Goal: Task Accomplishment & Management: Manage account settings

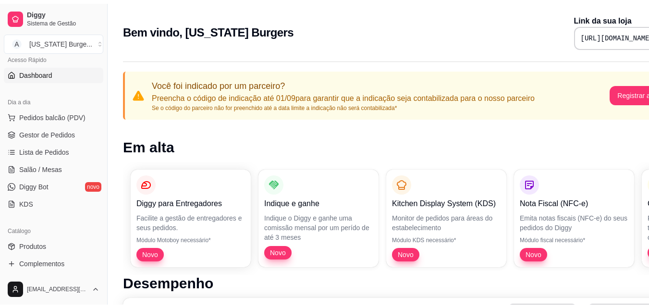
scroll to position [81, 0]
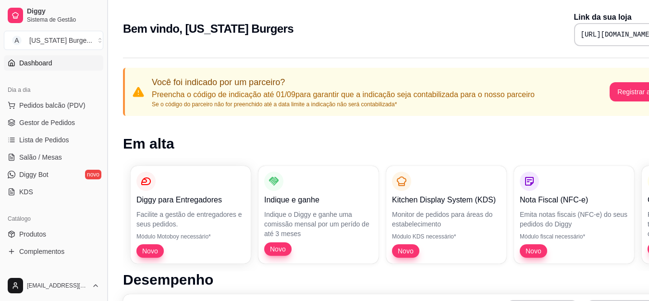
click at [104, 128] on button "Toggle Sidebar" at bounding box center [107, 150] width 8 height 301
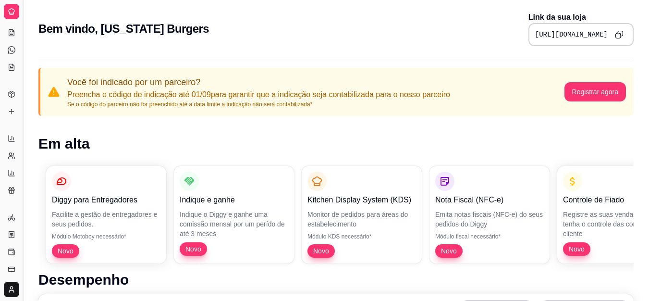
scroll to position [18, 0]
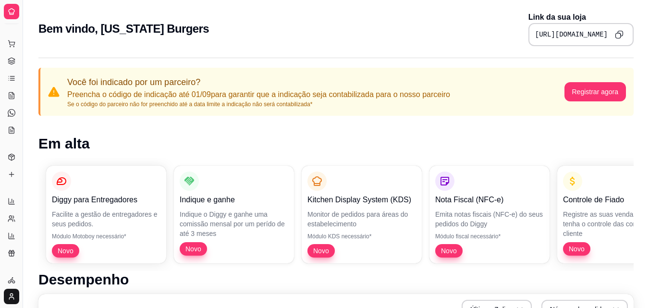
drag, startPoint x: 22, startPoint y: 139, endPoint x: 46, endPoint y: 142, distance: 24.7
drag, startPoint x: 20, startPoint y: 146, endPoint x: 91, endPoint y: 147, distance: 71.6
click at [21, 145] on button "Toggle Sidebar" at bounding box center [23, 154] width 8 height 308
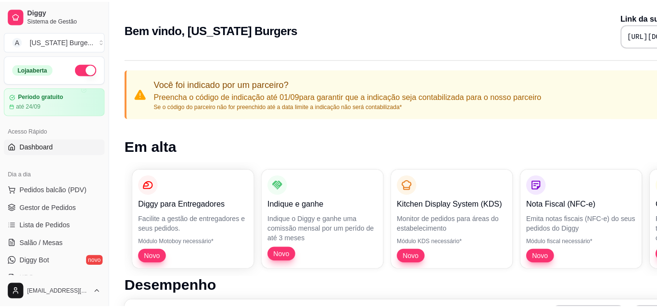
scroll to position [384, 0]
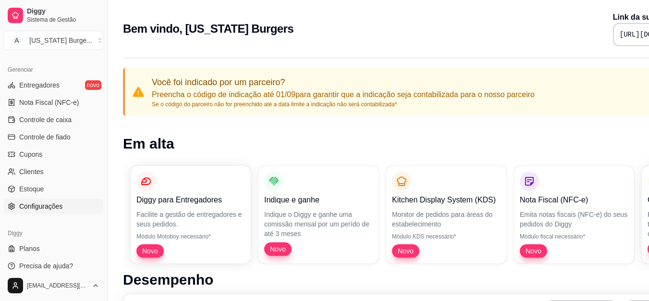
click at [25, 205] on span "Configurações" at bounding box center [40, 206] width 43 height 10
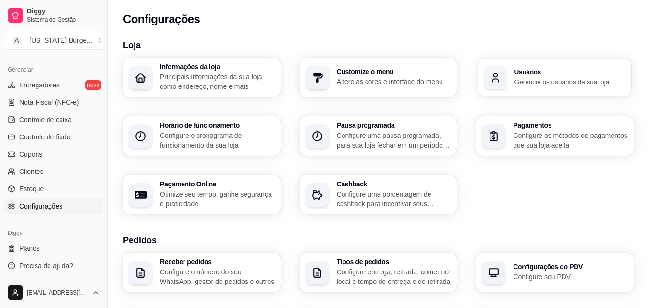
click at [572, 74] on h3 "Usuários" at bounding box center [570, 72] width 111 height 7
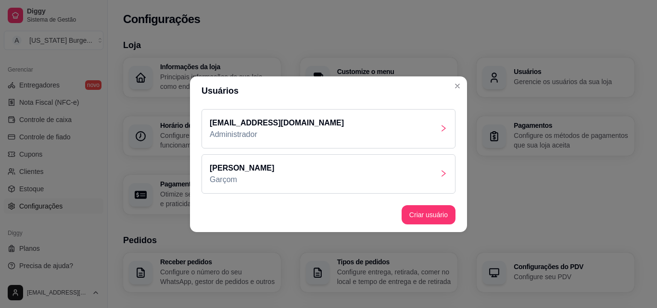
click at [332, 182] on div "[PERSON_NAME]" at bounding box center [328, 173] width 254 height 39
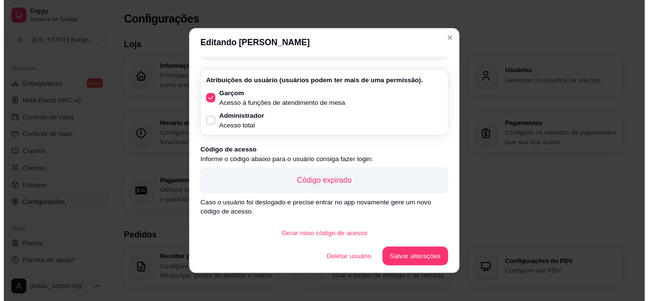
scroll to position [34, 0]
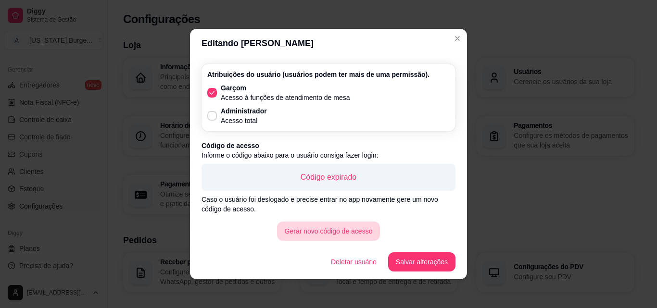
click at [325, 234] on button "Gerar novo código de acesso" at bounding box center [328, 231] width 103 height 19
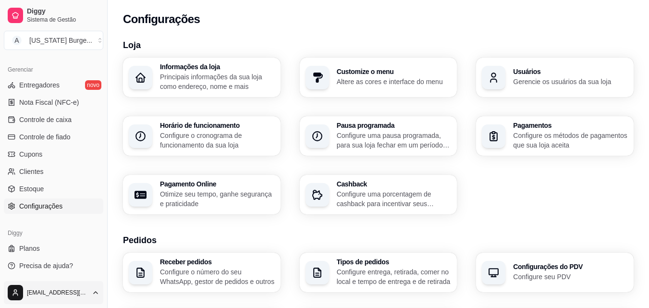
click at [91, 291] on html "Diggy Sistema de Gestão A [US_STATE] Burge ... Loja aberta Período gratuito até…" at bounding box center [324, 154] width 649 height 308
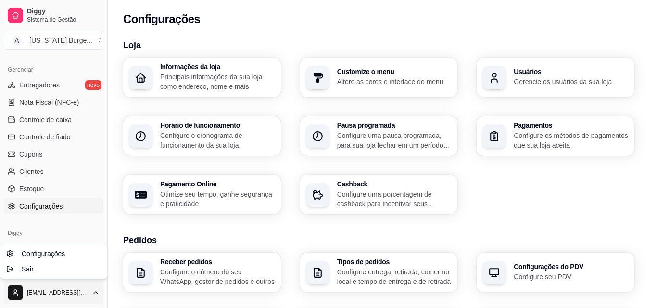
click at [91, 291] on html "Diggy Sistema de Gestão A [US_STATE] Burge ... Loja aberta Período gratuito até…" at bounding box center [328, 154] width 657 height 308
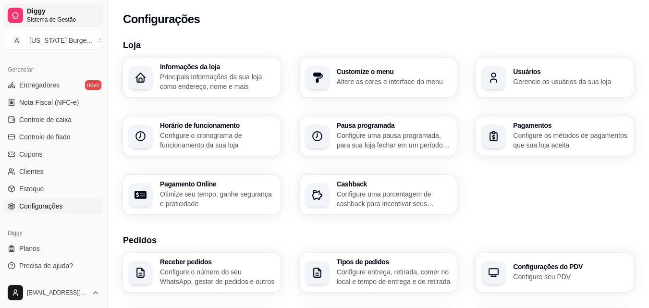
click at [36, 18] on span "Sistema de Gestão" at bounding box center [63, 20] width 73 height 8
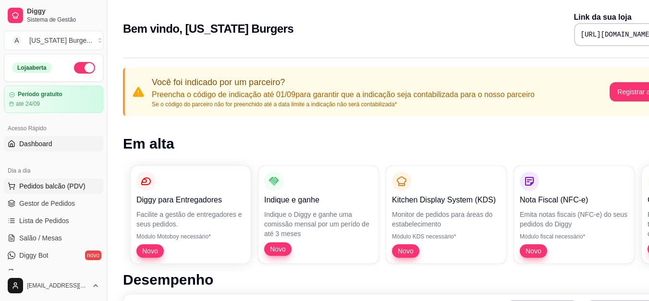
click at [71, 185] on span "Pedidos balcão (PDV)" at bounding box center [52, 186] width 66 height 10
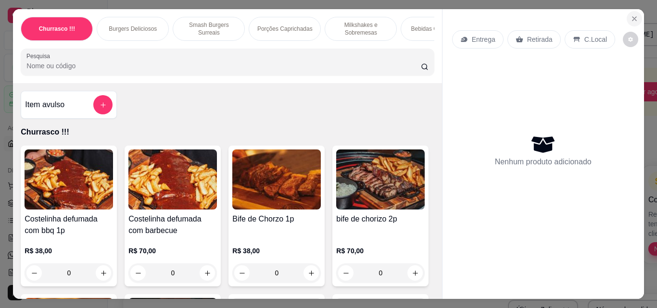
click at [632, 17] on icon "Close" at bounding box center [634, 19] width 4 height 4
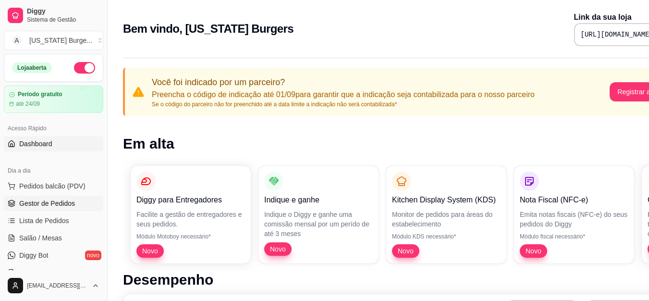
click at [42, 201] on span "Gestor de Pedidos" at bounding box center [47, 204] width 56 height 10
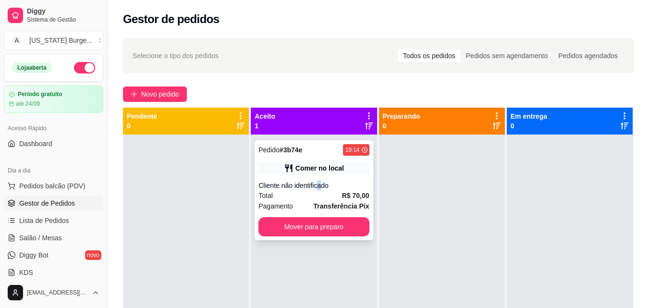
click at [318, 177] on div "Pedido # 3b74e 19:14 Comer no local Cliente não identificado Total R$ 70,00 Pag…" at bounding box center [314, 190] width 118 height 100
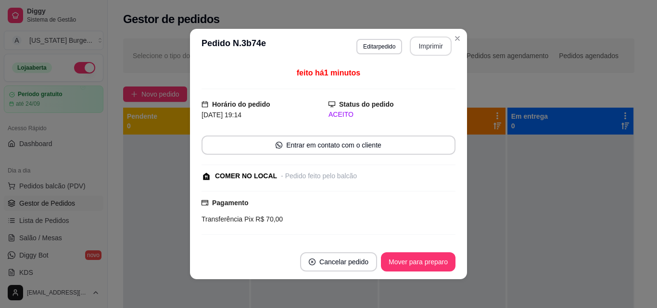
click at [427, 44] on button "Imprimir" at bounding box center [431, 46] width 42 height 19
click at [427, 49] on button "Imprimir" at bounding box center [431, 46] width 42 height 19
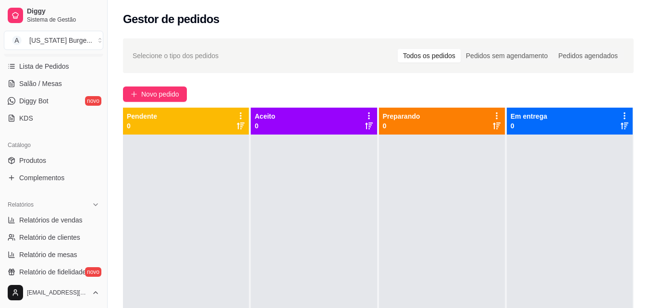
scroll to position [159, 0]
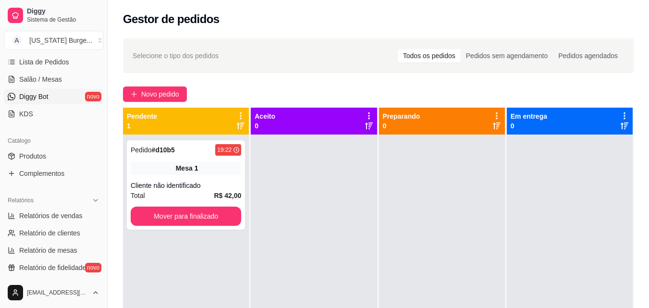
click at [48, 100] on span "Diggy Bot" at bounding box center [33, 97] width 29 height 10
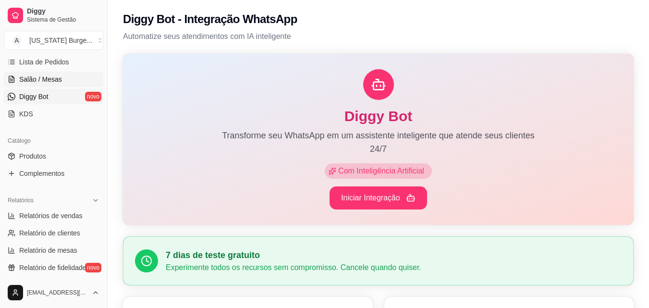
click at [47, 82] on span "Salão / Mesas" at bounding box center [40, 80] width 43 height 10
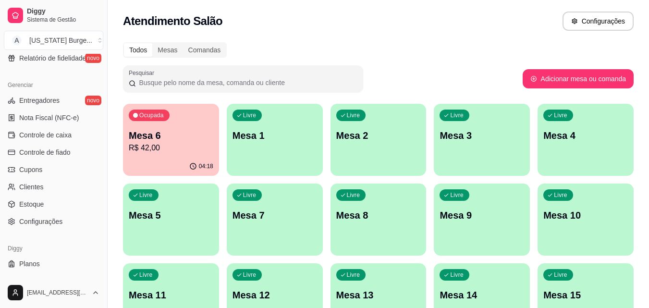
scroll to position [371, 0]
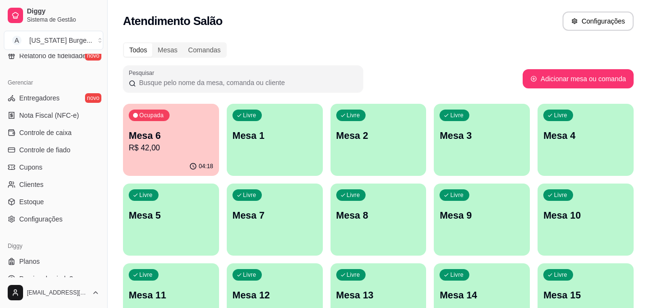
click at [58, 211] on ul "Entregadores novo Nota Fiscal (NFC-e) Controle de caixa Controle de fiado Cupon…" at bounding box center [54, 158] width 100 height 137
click at [38, 224] on span "Configurações" at bounding box center [40, 219] width 43 height 10
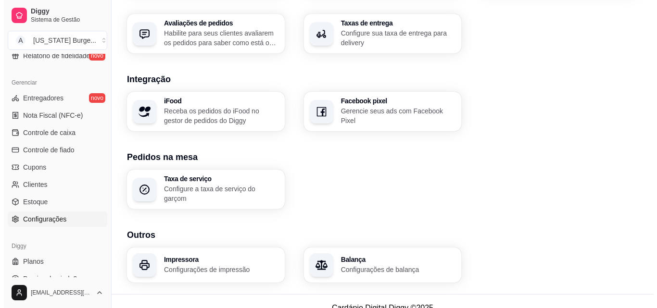
scroll to position [365, 0]
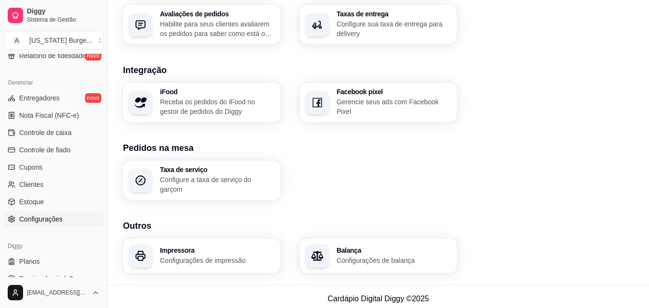
click at [162, 256] on p "Configurações de impressão" at bounding box center [217, 261] width 115 height 10
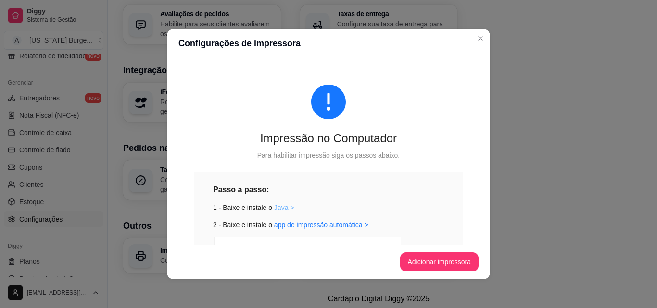
click at [275, 207] on link "Java >" at bounding box center [284, 208] width 20 height 8
click at [323, 226] on link "app de impressão automática >" at bounding box center [321, 225] width 94 height 8
click at [311, 145] on div "Impressão no Computador" at bounding box center [328, 138] width 269 height 15
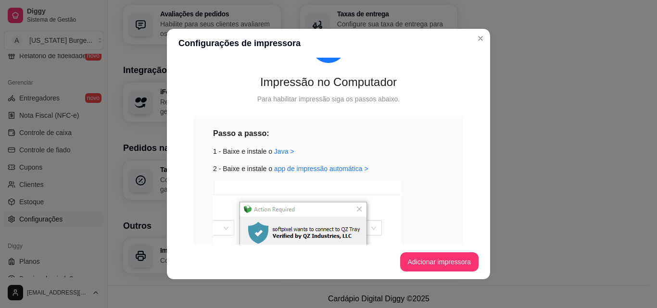
scroll to position [33, 0]
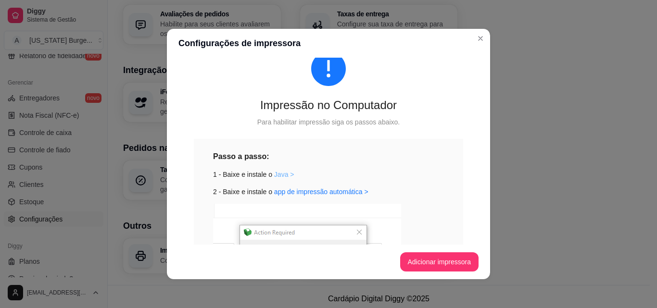
click at [280, 175] on link "Java >" at bounding box center [284, 175] width 20 height 8
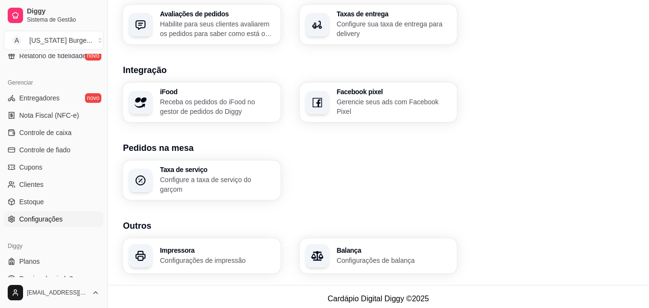
click at [205, 256] on p "Configurações de impressão" at bounding box center [217, 261] width 115 height 10
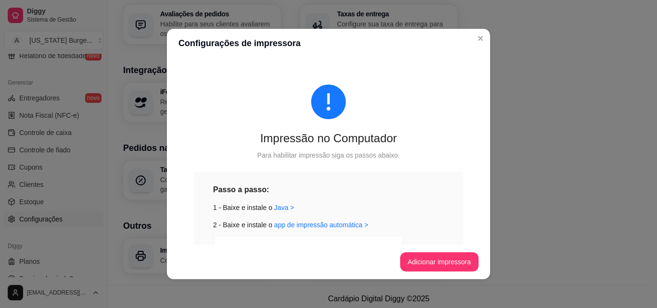
click at [423, 262] on button "Adicionar impressora" at bounding box center [439, 261] width 79 height 19
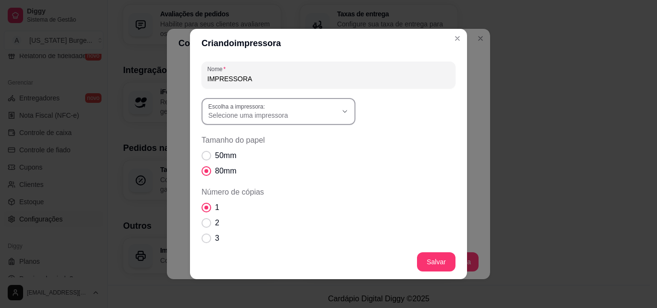
click at [271, 110] on div "Selecione uma impressora" at bounding box center [272, 111] width 129 height 17
click at [268, 189] on span "EPSON TM-T20X Receipt6" at bounding box center [270, 185] width 124 height 9
type input "EPSON TM-T20X Receipt6"
select select "EPSON TM-T20X Receipt6"
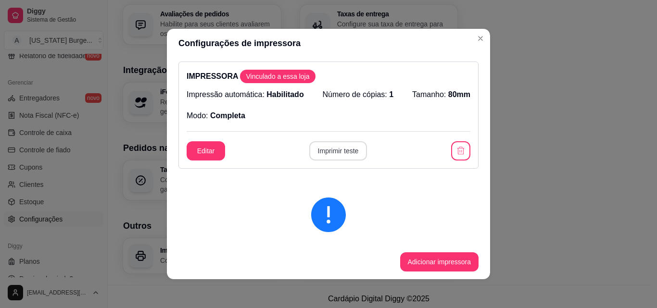
click at [340, 151] on button "Imprimir teste" at bounding box center [338, 150] width 58 height 19
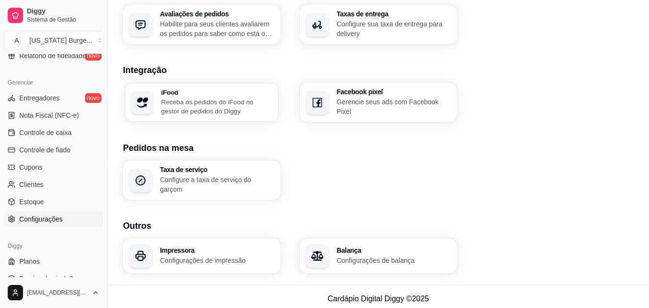
click at [198, 122] on div "iFood Receba os pedidos do iFood no gestor de pedidos do Diggy Facebook pixel G…" at bounding box center [378, 102] width 511 height 39
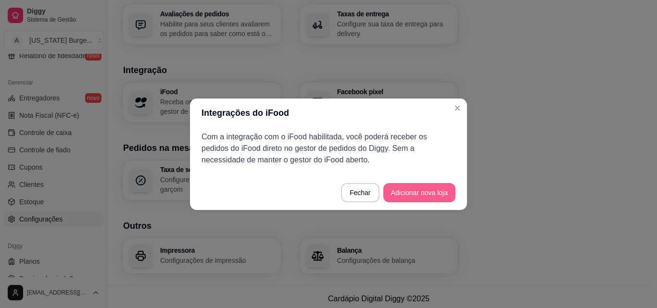
click at [409, 190] on button "Adicionar nova loja" at bounding box center [419, 192] width 72 height 19
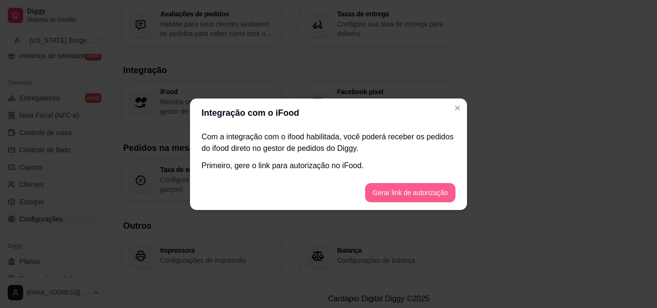
click at [394, 192] on button "Gerar link de autorização" at bounding box center [410, 192] width 90 height 19
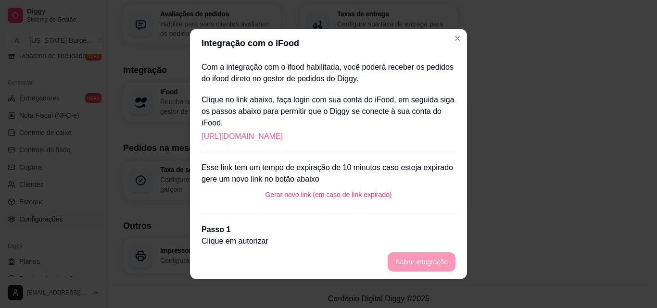
click at [258, 133] on link "[URL][DOMAIN_NAME]" at bounding box center [241, 137] width 81 height 12
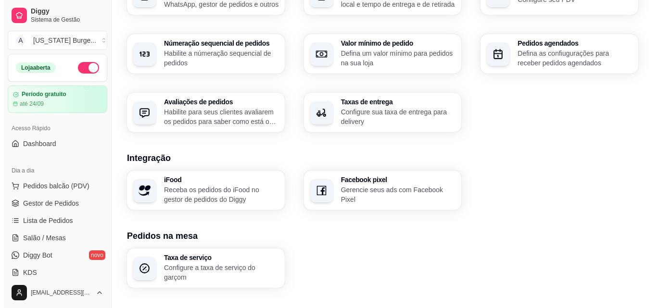
scroll to position [278, 0]
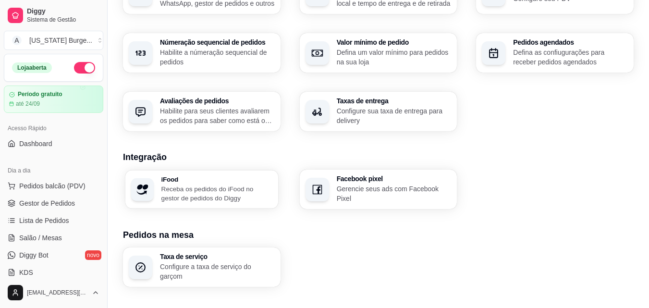
click at [241, 190] on p "Receba os pedidos do iFood no gestor de pedidos do Diggy" at bounding box center [217, 193] width 111 height 19
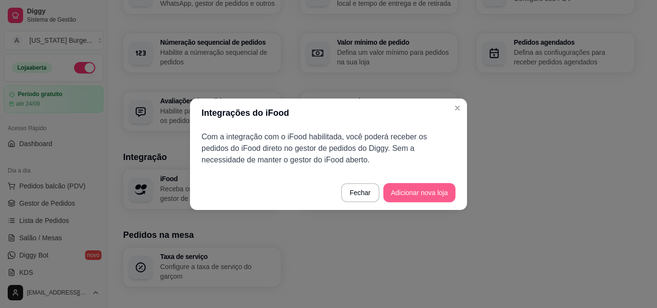
click at [418, 195] on button "Adicionar nova loja" at bounding box center [419, 192] width 72 height 19
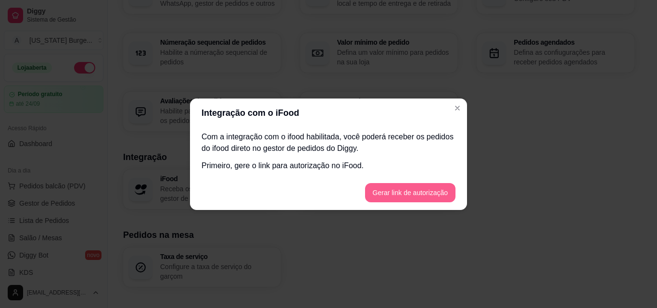
click at [411, 193] on button "Gerar link de autorização" at bounding box center [410, 192] width 90 height 19
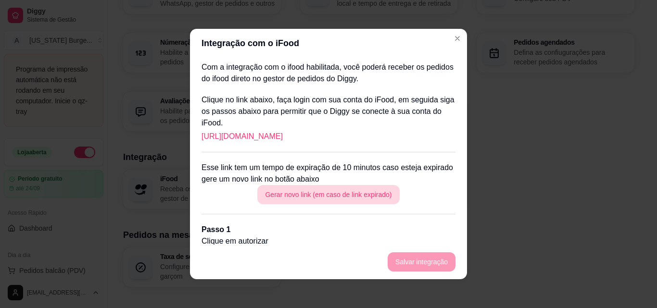
click at [324, 204] on button "Gerar novo link (em caso de link expirado)" at bounding box center [328, 194] width 142 height 19
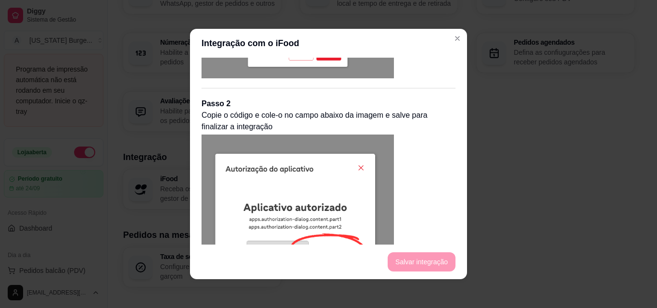
scroll to position [498, 0]
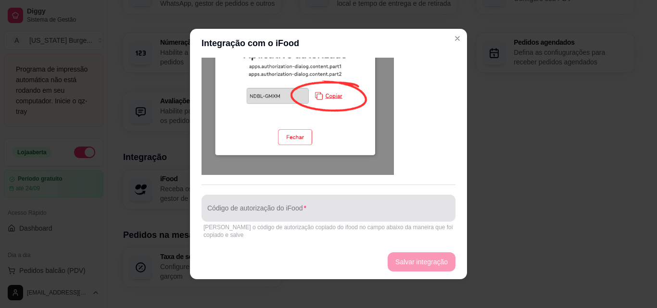
click at [302, 206] on div at bounding box center [328, 208] width 242 height 19
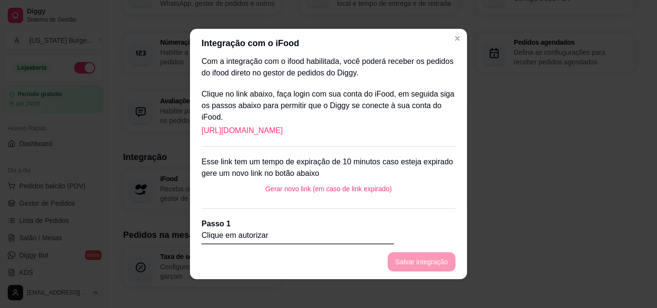
scroll to position [0, 0]
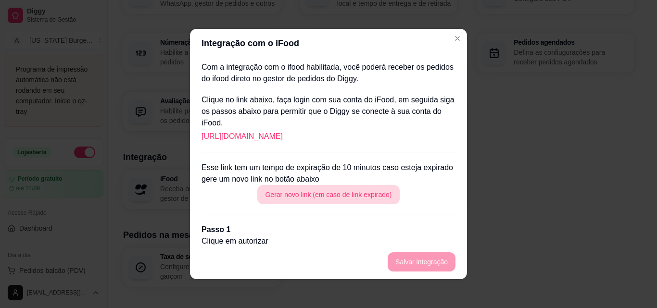
click at [332, 197] on button "Gerar novo link (em caso de link expirado)" at bounding box center [328, 194] width 142 height 19
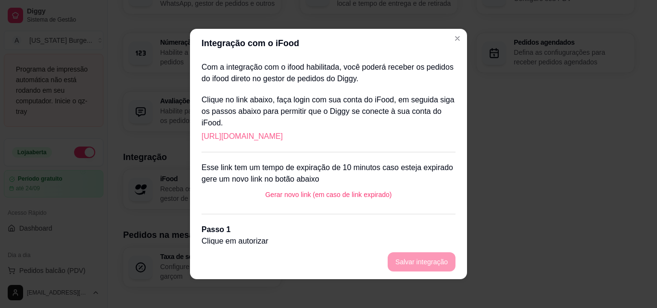
click at [282, 134] on link "https://portal.ifood.com.br/apps/code?c=RPHB-ZLMZ" at bounding box center [241, 137] width 81 height 12
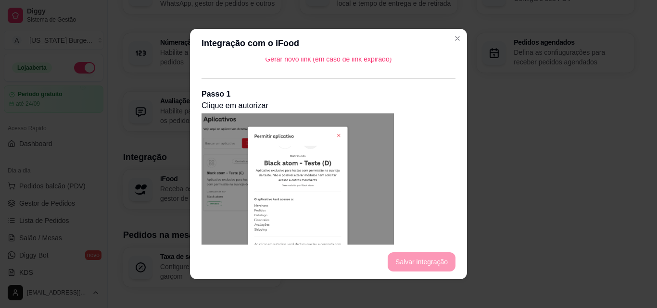
scroll to position [498, 0]
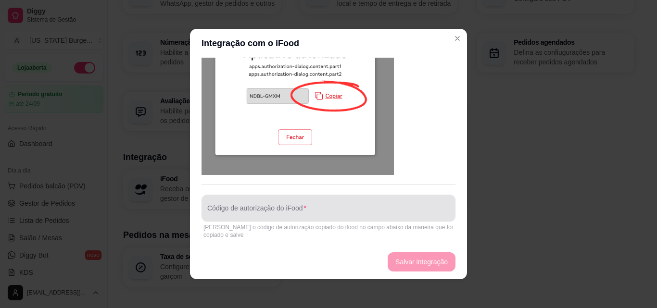
click at [279, 208] on input "Código de autorização do iFood" at bounding box center [328, 212] width 242 height 10
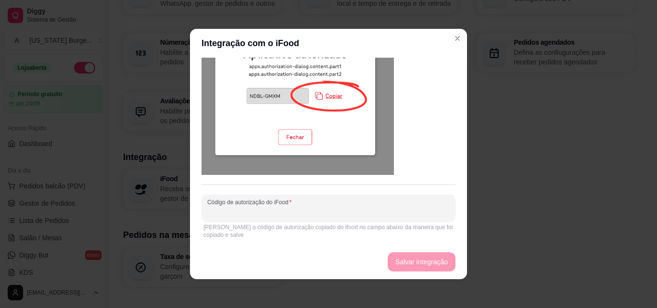
paste input "FXNW-THGB"
type input "FXNW-THGB"
click at [432, 268] on button "Salvar integração" at bounding box center [421, 261] width 68 height 19
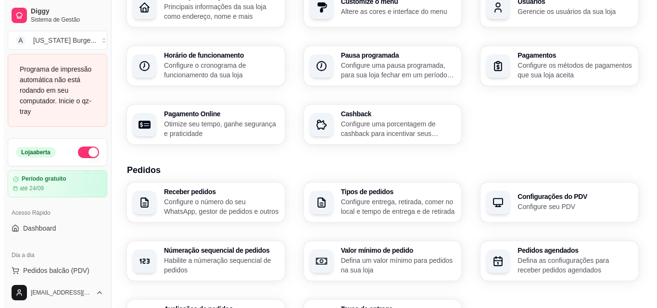
scroll to position [0, 0]
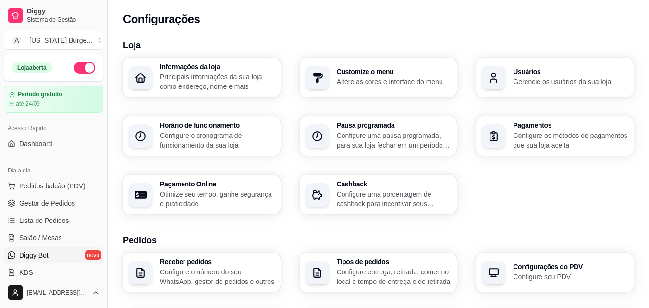
click at [62, 260] on link "Diggy Bot novo" at bounding box center [54, 255] width 100 height 15
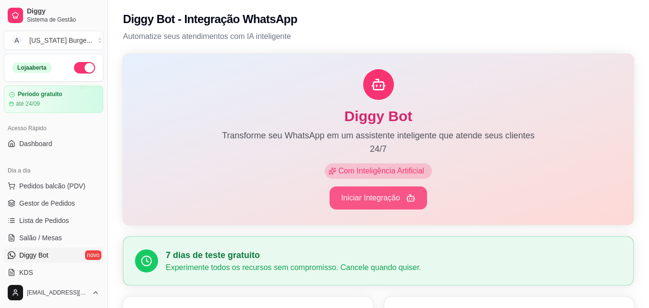
click at [389, 197] on button "Iniciar Integração" at bounding box center [379, 198] width 98 height 23
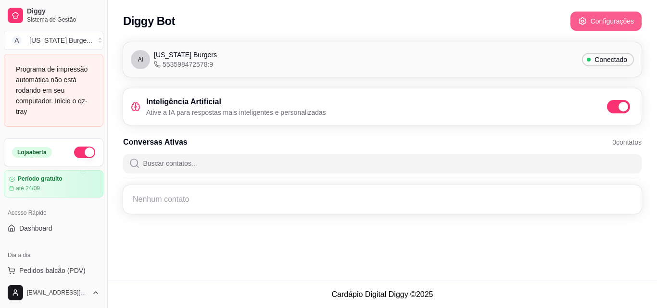
click at [616, 28] on button "Configurações" at bounding box center [605, 21] width 71 height 19
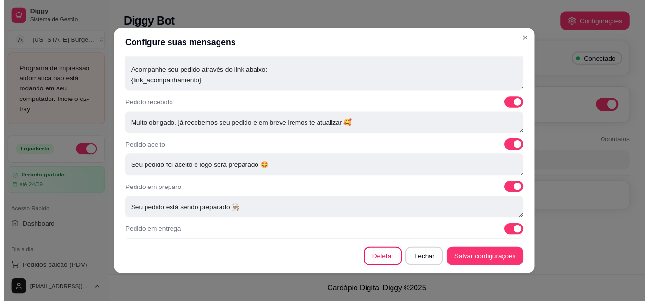
scroll to position [386, 0]
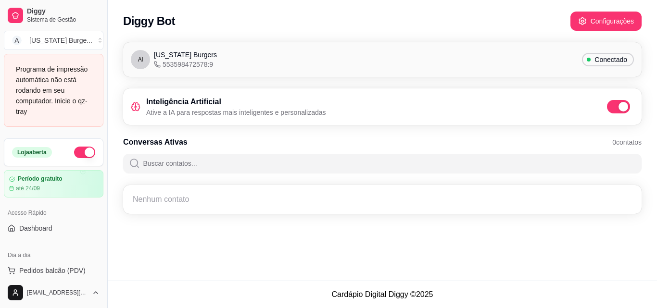
click at [50, 83] on div "Programa de impressão automática não está rodando em seu computador. Inicie o q…" at bounding box center [53, 90] width 75 height 53
click at [37, 12] on span "Diggy" at bounding box center [63, 11] width 73 height 9
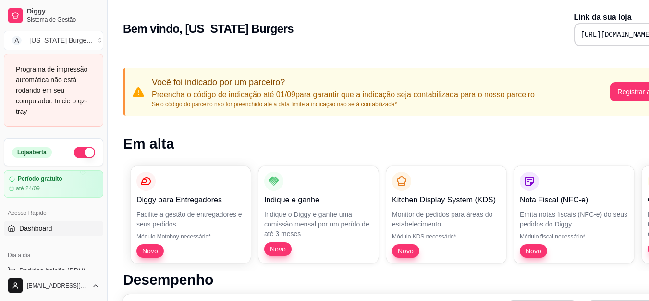
click at [588, 31] on pre "[URL][DOMAIN_NAME]" at bounding box center [617, 35] width 73 height 10
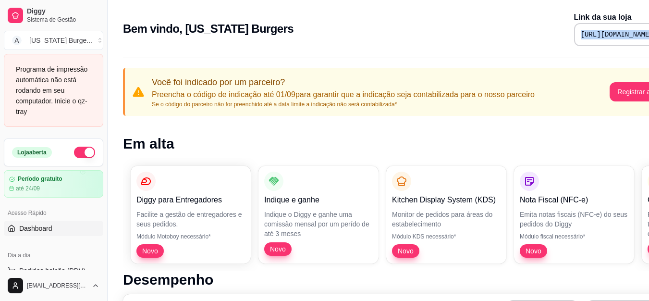
copy div "[URL][DOMAIN_NAME]"
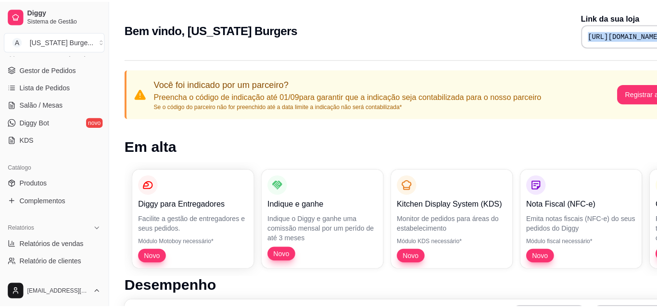
scroll to position [126, 0]
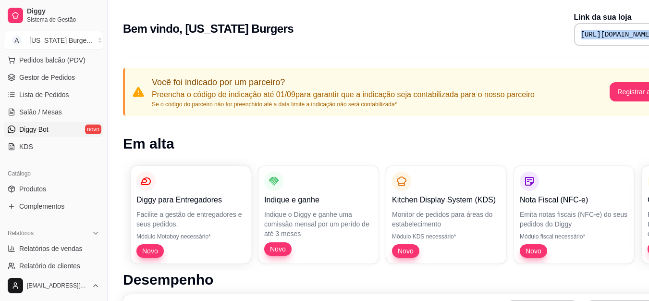
click at [60, 127] on link "Diggy Bot novo" at bounding box center [54, 129] width 100 height 15
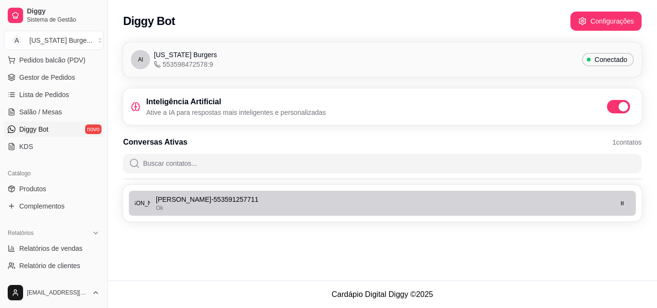
click at [178, 204] on p "Samuel Melo - 553591257711" at bounding box center [383, 200] width 455 height 10
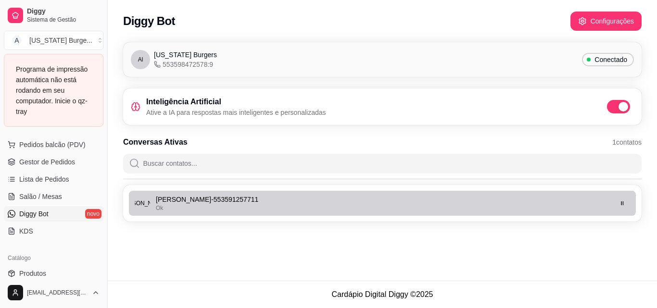
click at [331, 199] on p "Samuel Melo - 553591257711" at bounding box center [383, 200] width 455 height 10
click at [137, 198] on span "Sam" at bounding box center [142, 203] width 15 height 15
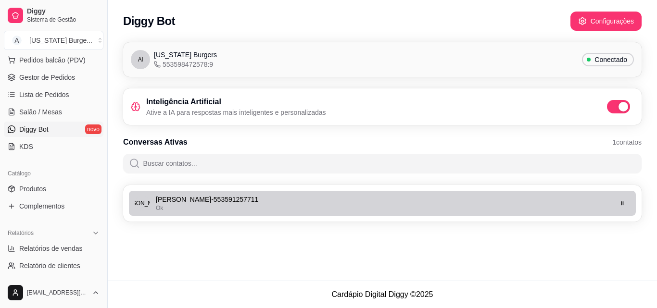
click at [321, 194] on li "Sam Samuel Melo - 553591257711 Ok" at bounding box center [382, 203] width 507 height 25
click at [621, 204] on icon "button" at bounding box center [622, 203] width 2 height 4
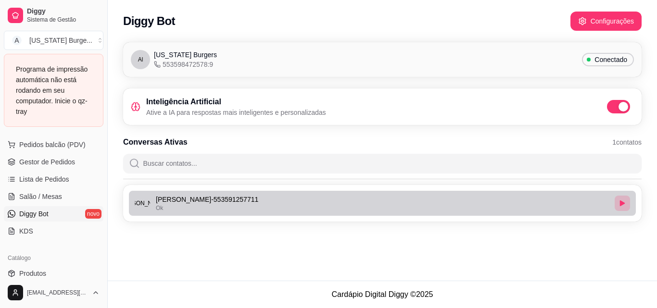
click at [620, 206] on icon "button" at bounding box center [622, 203] width 5 height 6
click at [619, 202] on icon "button" at bounding box center [622, 203] width 6 height 6
click at [625, 206] on button "button" at bounding box center [621, 203] width 15 height 15
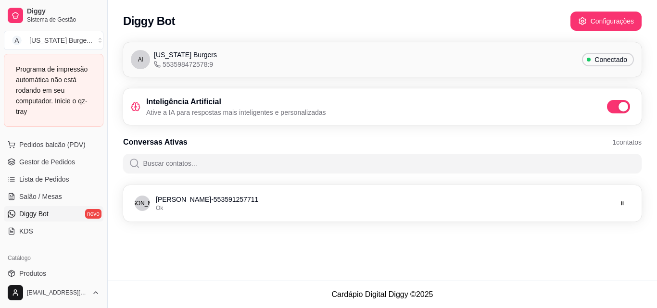
click at [212, 59] on div "Al Alabama Burgers 553598472578:9 Conectado" at bounding box center [382, 59] width 503 height 19
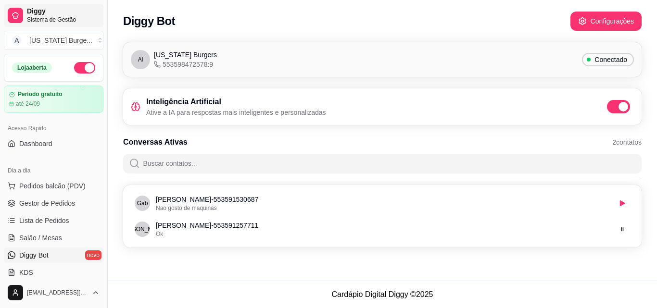
click at [24, 14] on link "Diggy Sistema de Gestão" at bounding box center [54, 15] width 100 height 23
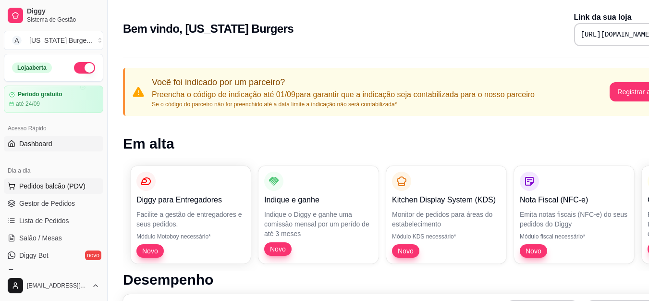
click at [74, 189] on span "Pedidos balcão (PDV)" at bounding box center [52, 186] width 66 height 10
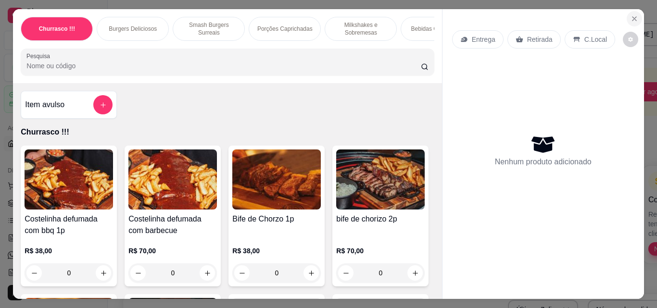
click at [630, 15] on icon "Close" at bounding box center [634, 19] width 8 height 8
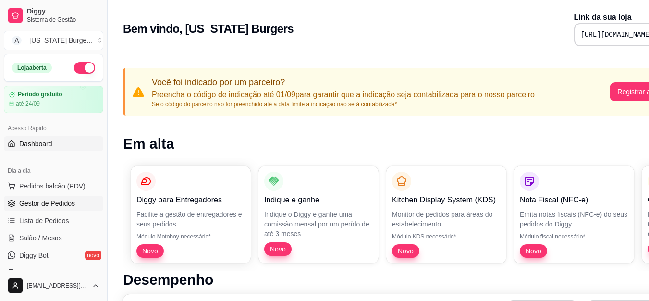
click at [79, 208] on link "Gestor de Pedidos" at bounding box center [54, 203] width 100 height 15
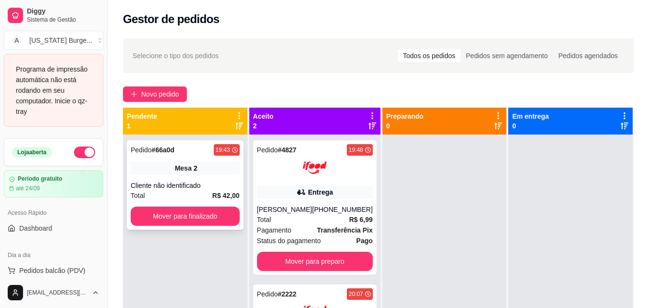
click at [173, 175] on div "Pedido # 66a0d 19:43 Mesa 2 Cliente não identificado Total R$ 42,00 Mover para …" at bounding box center [185, 184] width 117 height 89
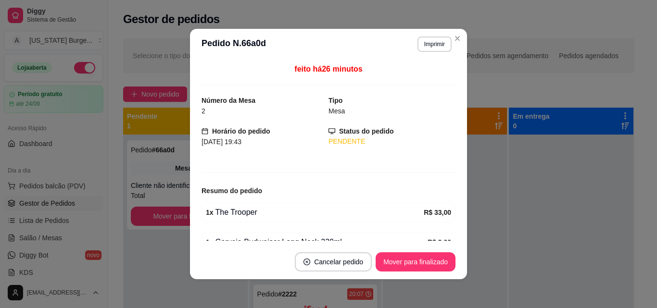
click at [424, 32] on header "**********" at bounding box center [328, 44] width 277 height 31
click at [424, 39] on button "Imprimir" at bounding box center [434, 44] width 34 height 15
click at [415, 76] on button "IMPRESSORA" at bounding box center [414, 77] width 70 height 15
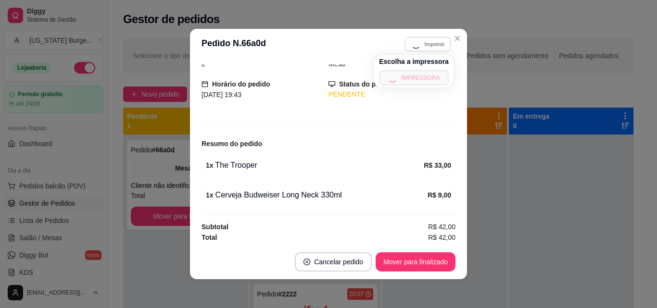
scroll to position [50, 0]
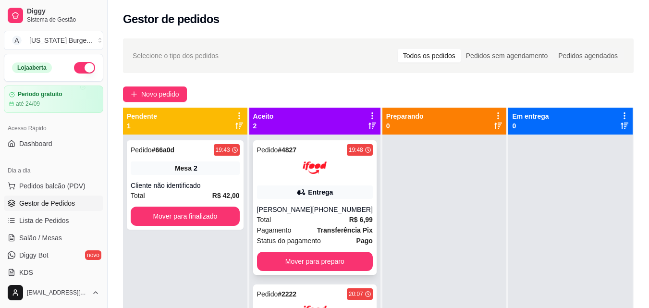
click at [312, 194] on div "Entrega" at bounding box center [320, 192] width 25 height 10
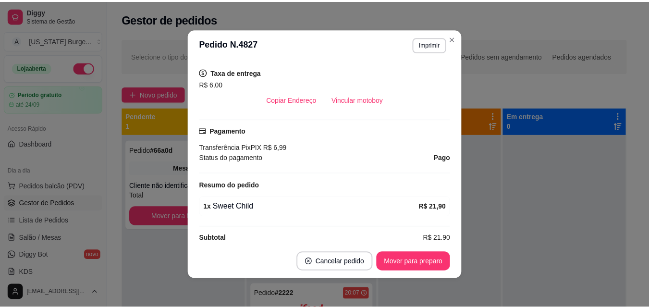
scroll to position [247, 0]
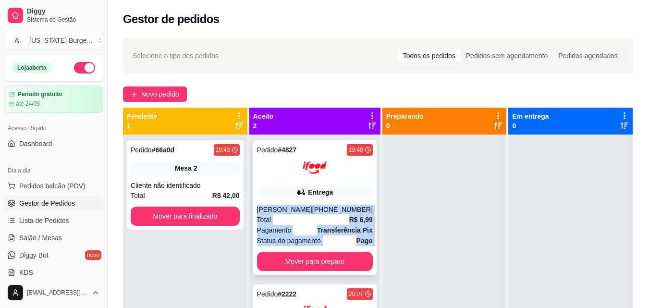
drag, startPoint x: 371, startPoint y: 191, endPoint x: 369, endPoint y: 250, distance: 59.2
click at [369, 250] on div "Pedido # 4827 19:48 Entrega Douglas Arcanjo (08) 00705-6070 Total R$ 6,99 Pagam…" at bounding box center [314, 289] width 131 height 308
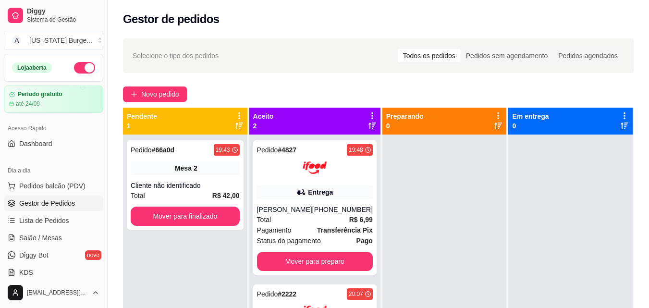
click at [393, 243] on div at bounding box center [445, 289] width 124 height 308
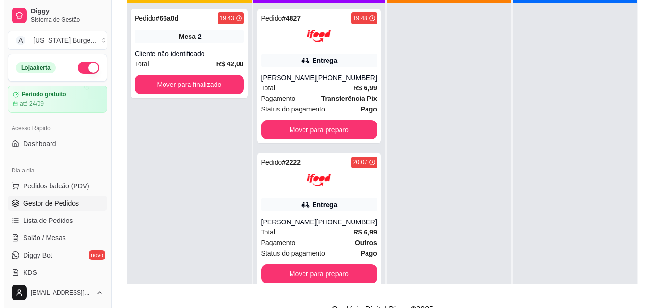
scroll to position [131, 0]
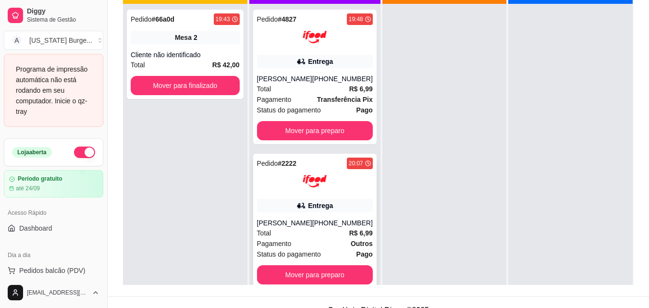
click at [274, 210] on div "Entrega" at bounding box center [315, 205] width 116 height 13
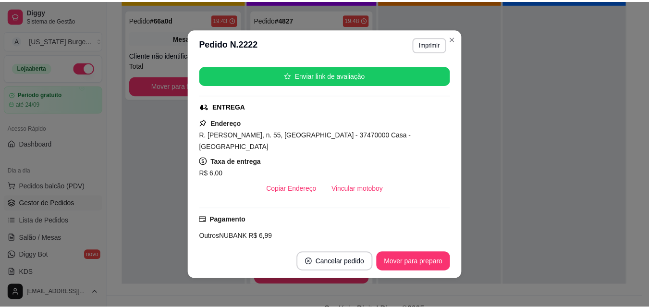
scroll to position [0, 0]
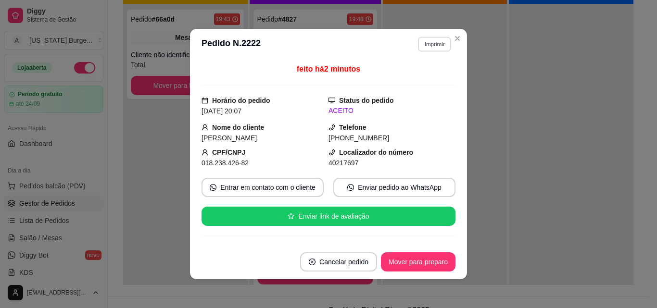
click at [431, 40] on button "Imprimir" at bounding box center [434, 44] width 33 height 15
click at [401, 82] on button "IMPRESSORA" at bounding box center [414, 77] width 70 height 15
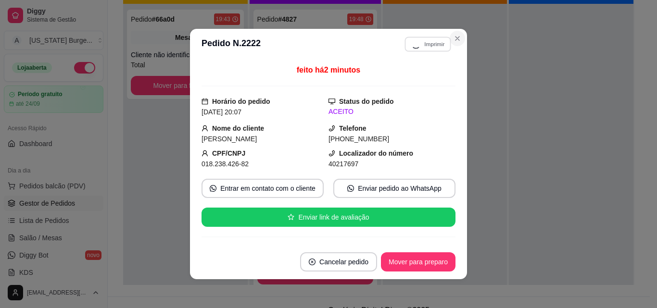
click at [455, 38] on icon "Close" at bounding box center [457, 39] width 4 height 4
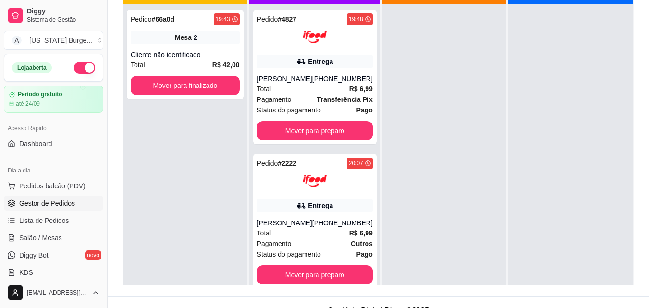
drag, startPoint x: 103, startPoint y: 122, endPoint x: 105, endPoint y: 130, distance: 8.3
click at [104, 171] on button "Toggle Sidebar" at bounding box center [107, 154] width 8 height 308
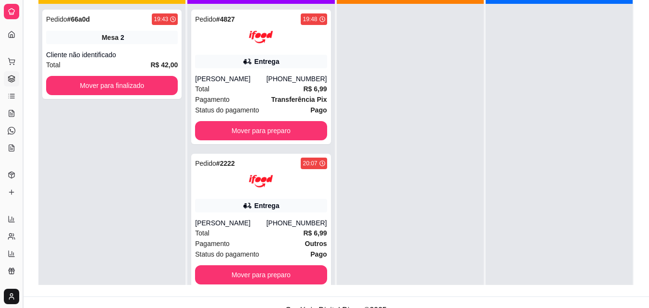
click at [23, 129] on button "Toggle Sidebar" at bounding box center [23, 154] width 8 height 308
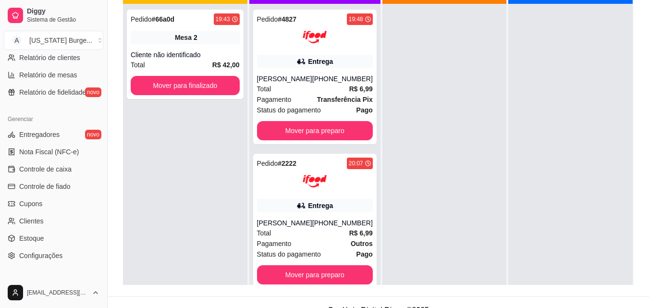
scroll to position [384, 0]
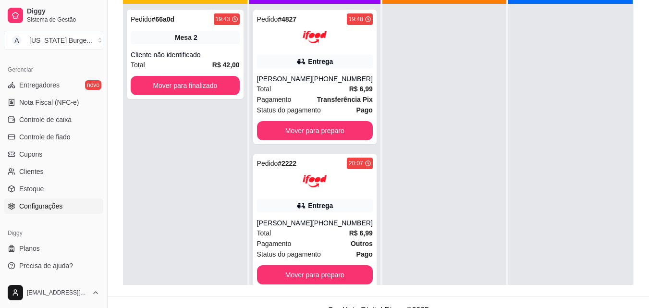
click at [44, 205] on span "Configurações" at bounding box center [40, 206] width 43 height 10
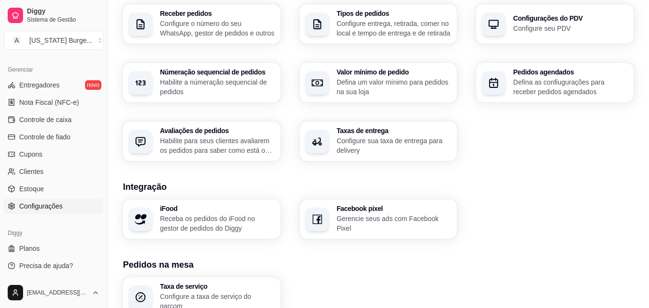
scroll to position [253, 0]
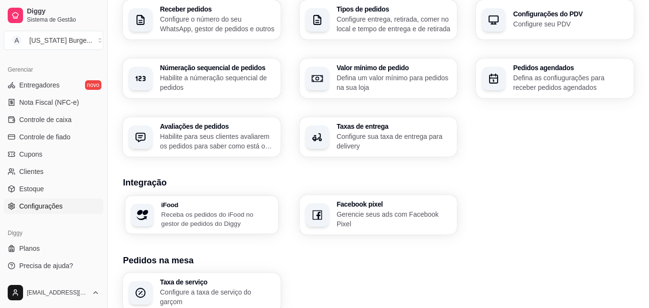
click at [177, 224] on p "Receba os pedidos do iFood no gestor de pedidos do Diggy" at bounding box center [217, 219] width 111 height 19
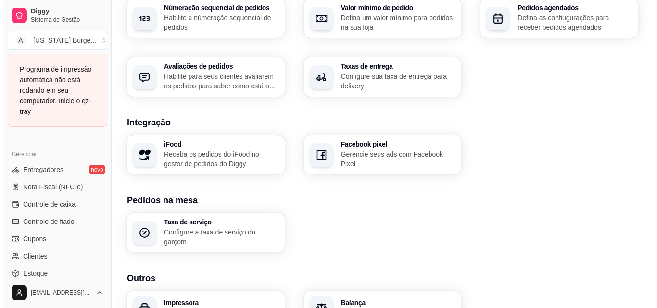
scroll to position [350, 0]
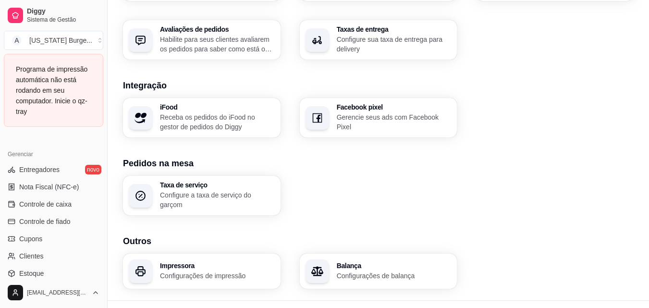
click at [224, 262] on h3 "Impressora" at bounding box center [217, 265] width 115 height 7
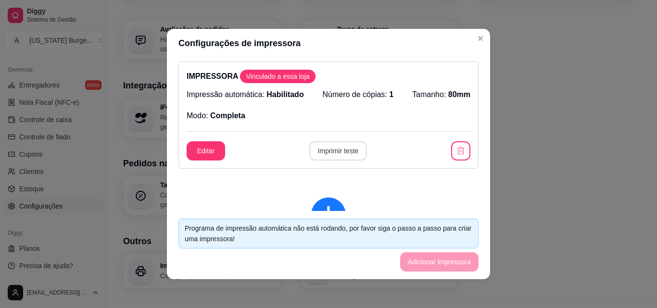
click at [333, 146] on button "Imprimir teste" at bounding box center [338, 150] width 58 height 19
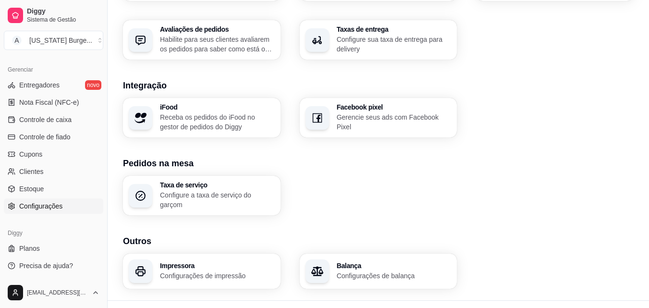
click at [212, 256] on div "Impressora Configurações de impressão" at bounding box center [202, 271] width 158 height 35
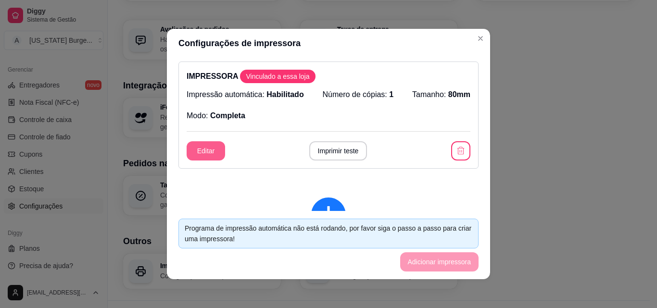
click at [207, 151] on button "Editar" at bounding box center [206, 150] width 38 height 19
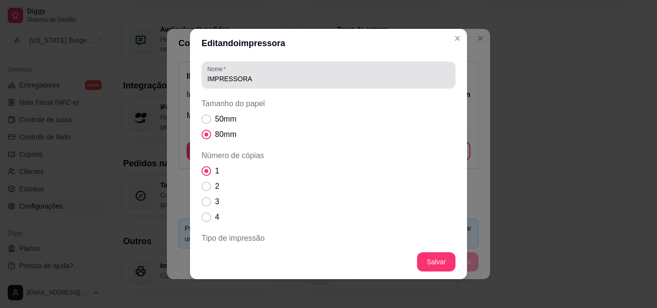
click at [243, 73] on div "IMPRESSORA" at bounding box center [328, 74] width 242 height 19
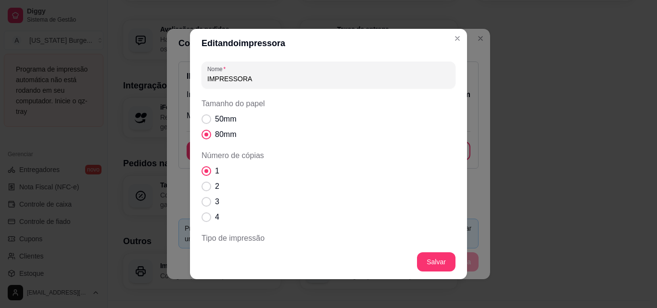
scroll to position [127, 0]
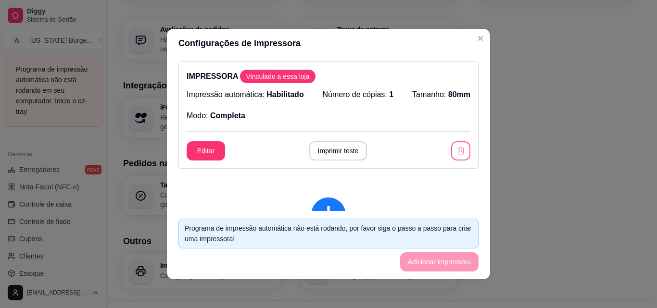
click at [456, 153] on icon "button" at bounding box center [461, 151] width 10 height 10
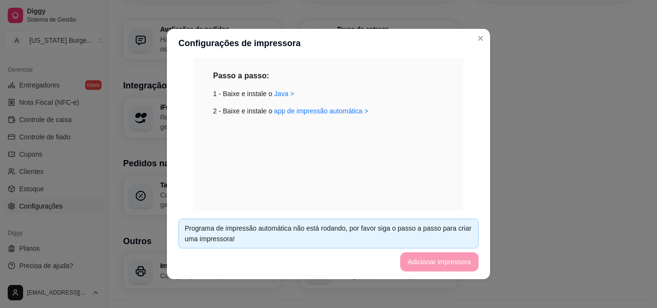
scroll to position [236, 0]
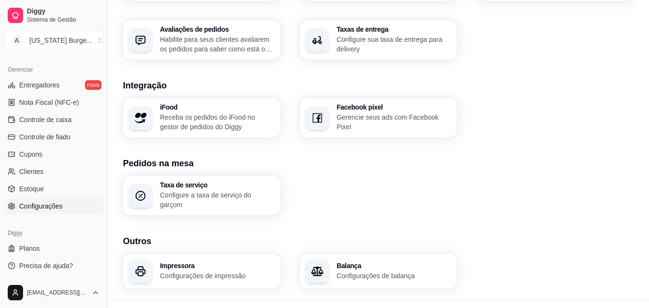
click at [176, 275] on p "Configurações de impressão" at bounding box center [217, 276] width 115 height 10
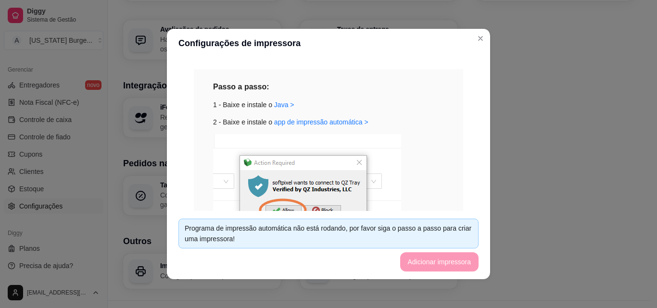
scroll to position [85, 0]
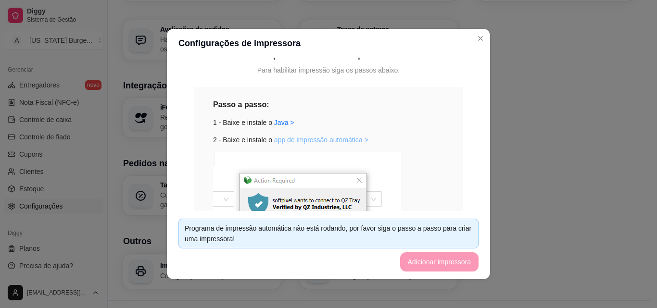
click at [284, 136] on link "app de impressão automática >" at bounding box center [321, 140] width 94 height 8
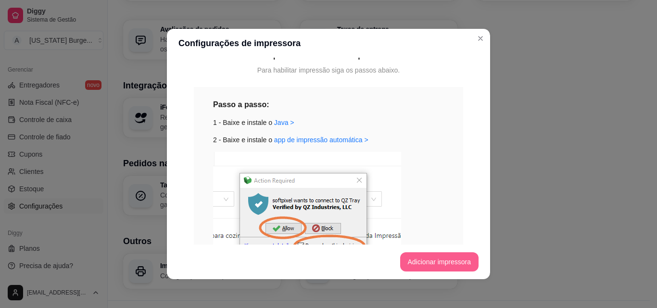
click at [440, 261] on button "Adicionar impressora" at bounding box center [439, 261] width 79 height 19
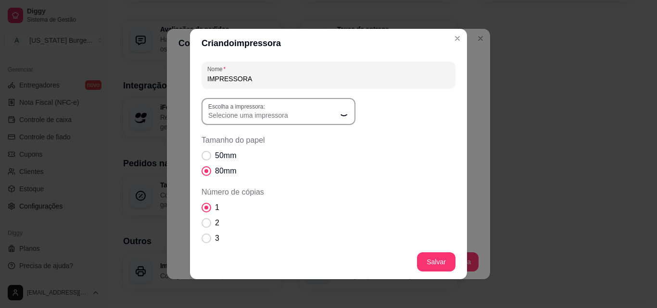
click at [283, 115] on span "Selecione uma impressora" at bounding box center [272, 116] width 129 height 10
click at [295, 120] on span "Selecione uma impressora" at bounding box center [272, 116] width 129 height 10
click at [244, 187] on span "EPSON TM-T20X Receipt6" at bounding box center [270, 185] width 124 height 9
type input "EPSON TM-T20X Receipt6"
select select "EPSON TM-T20X Receipt6"
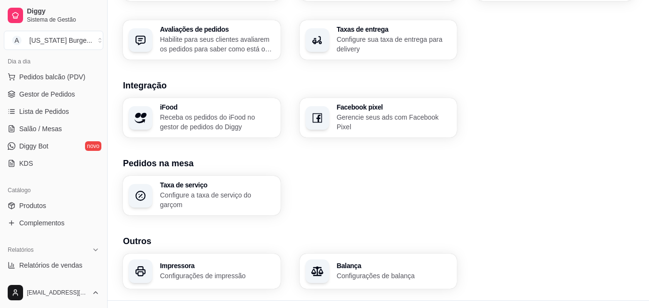
scroll to position [0, 0]
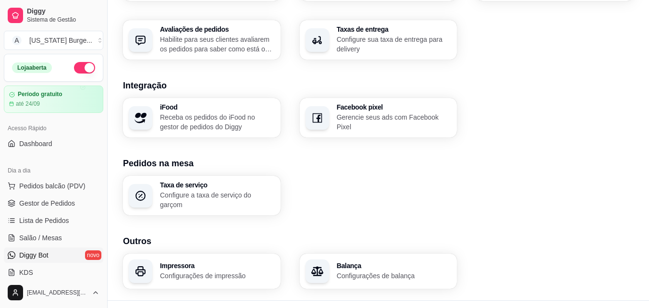
click at [41, 251] on span "Diggy Bot" at bounding box center [33, 255] width 29 height 10
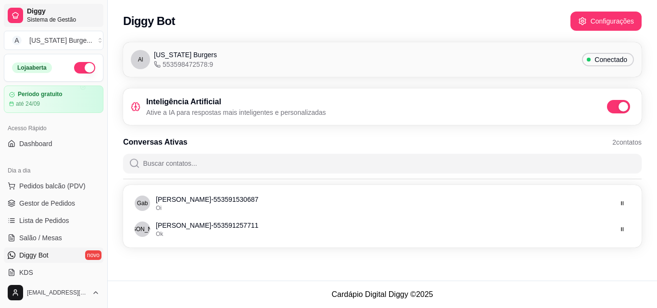
click at [48, 9] on span "Diggy" at bounding box center [63, 11] width 73 height 9
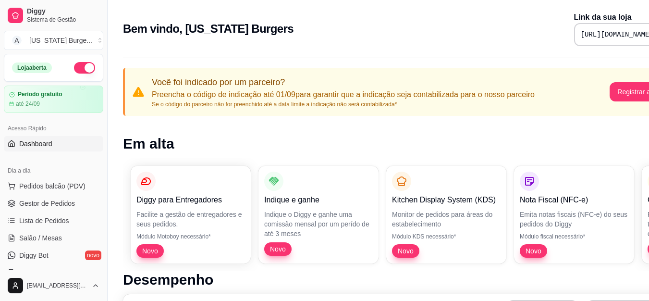
click at [615, 37] on pre "[URL][DOMAIN_NAME]" at bounding box center [617, 35] width 73 height 10
copy div "[URL][DOMAIN_NAME]"
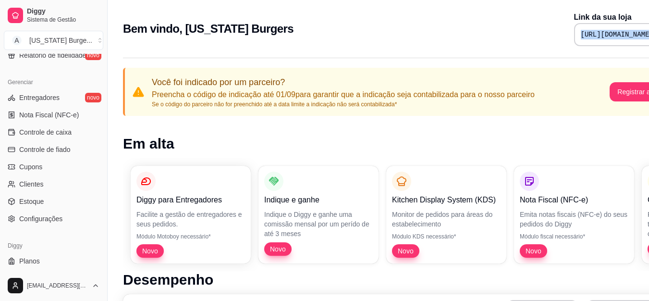
scroll to position [384, 0]
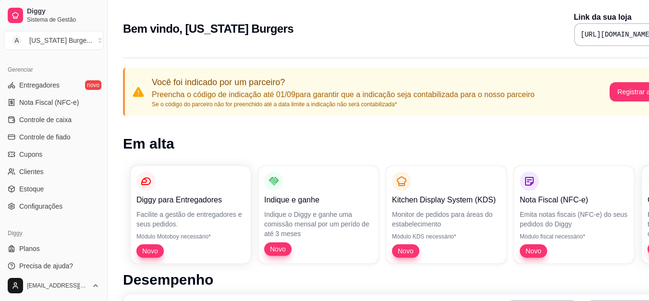
drag, startPoint x: 115, startPoint y: 286, endPoint x: 120, endPoint y: 264, distance: 22.2
click at [104, 244] on button "Toggle Sidebar" at bounding box center [107, 150] width 8 height 301
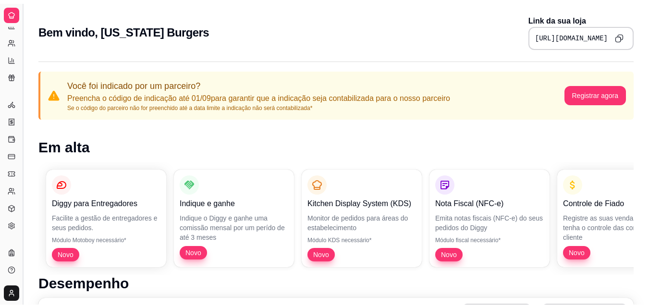
scroll to position [190, 0]
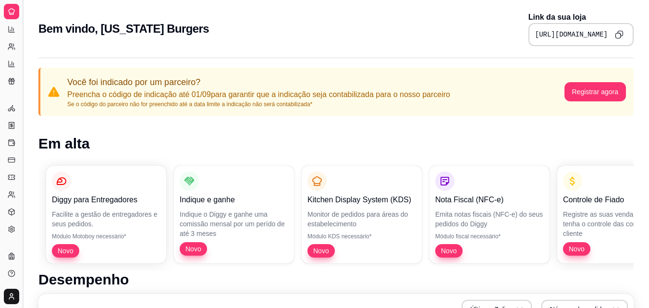
click at [23, 220] on button "Toggle Sidebar" at bounding box center [23, 154] width 8 height 308
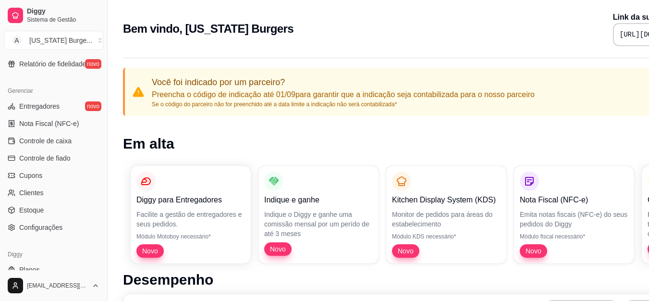
scroll to position [384, 0]
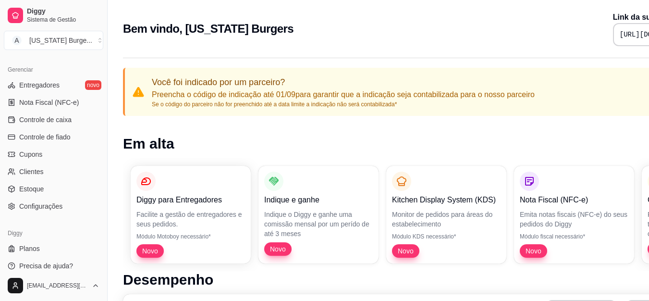
drag, startPoint x: 103, startPoint y: 245, endPoint x: 107, endPoint y: 195, distance: 50.6
click at [108, 193] on button "Toggle Sidebar" at bounding box center [107, 150] width 8 height 301
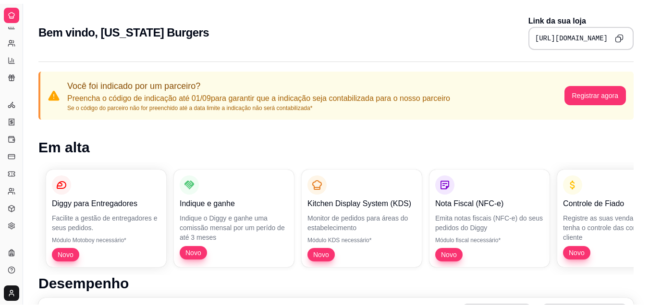
scroll to position [190, 0]
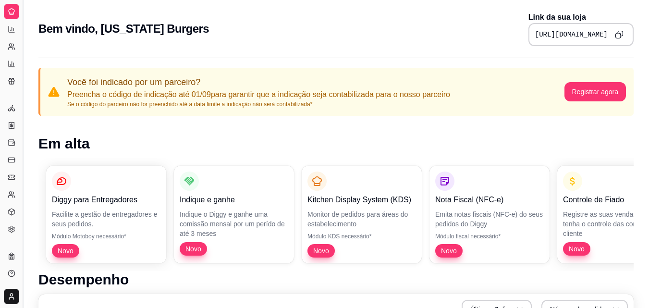
click at [22, 202] on button "Toggle Sidebar" at bounding box center [23, 154] width 8 height 308
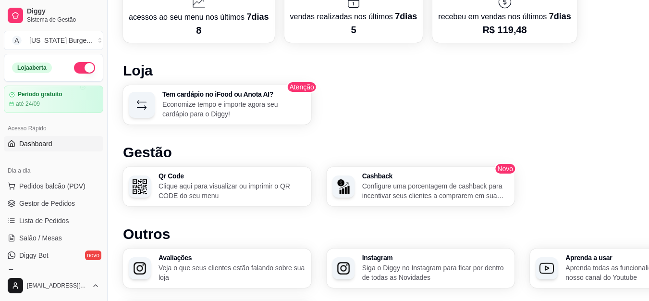
scroll to position [526, 0]
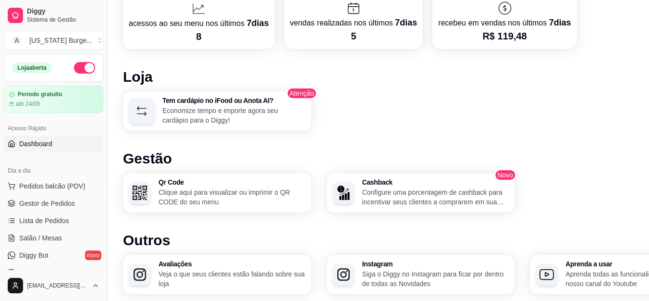
click at [206, 203] on p "Clique aqui para visualizar ou imprimir o QR CODE do seu menu" at bounding box center [232, 196] width 147 height 19
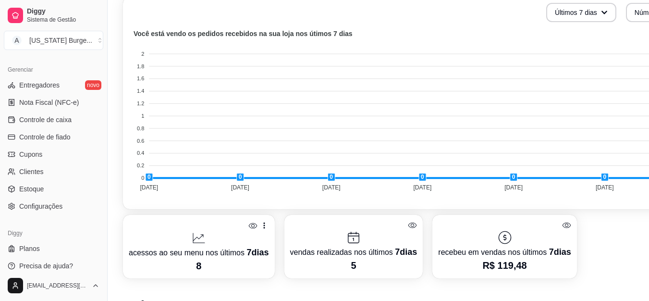
scroll to position [0, 0]
